Goal: Transaction & Acquisition: Purchase product/service

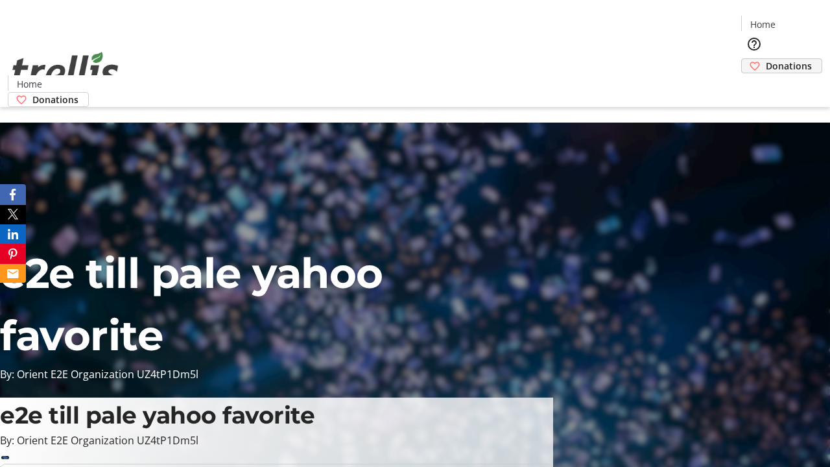
click at [766, 59] on span "Donations" at bounding box center [789, 66] width 46 height 14
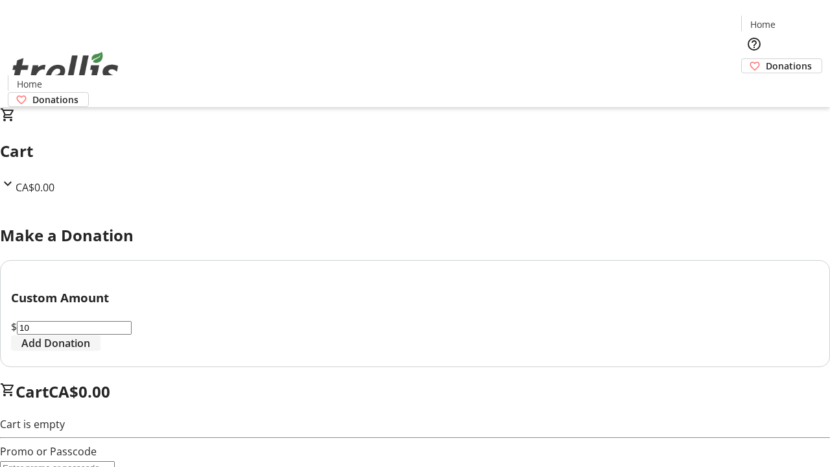
click at [90, 351] on span "Add Donation" at bounding box center [55, 343] width 69 height 16
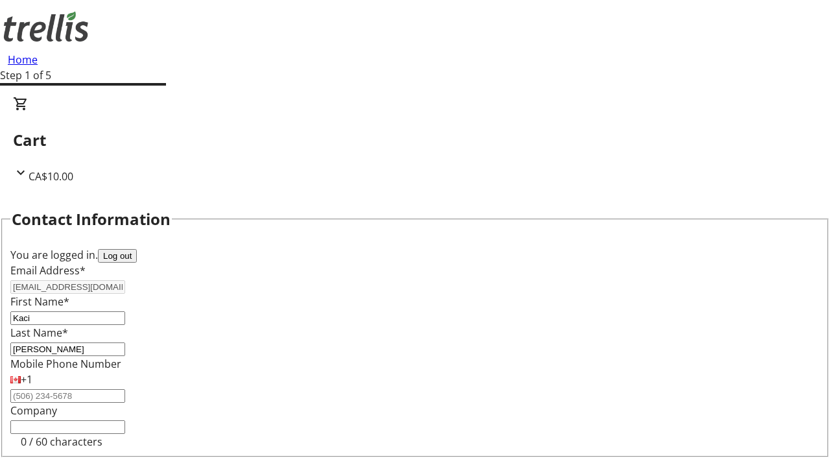
select select "CA"
select select "BC"
type input "Kelowna"
type input "V1Y 0C2"
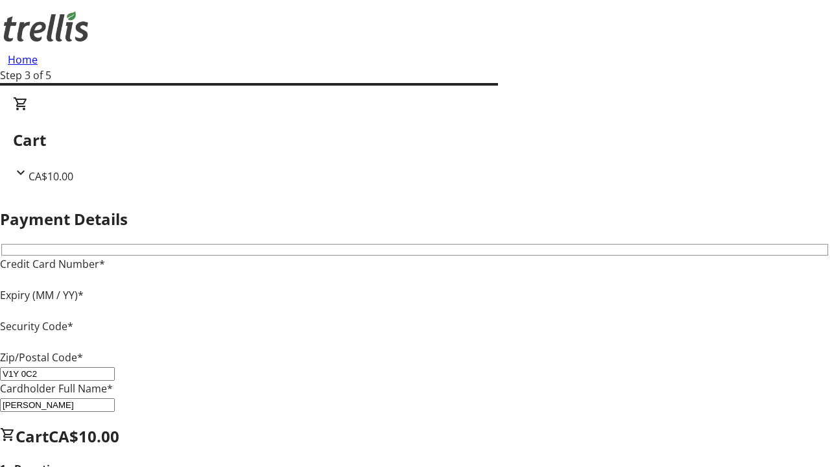
type input "V1Y 0C2"
